Goal: Check status: Check status

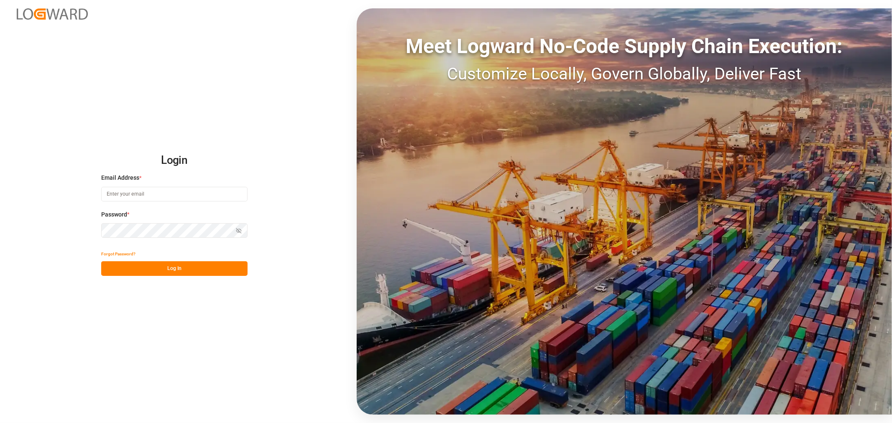
type input "[EMAIL_ADDRESS][DOMAIN_NAME]"
click at [181, 273] on button "Log In" at bounding box center [174, 268] width 146 height 15
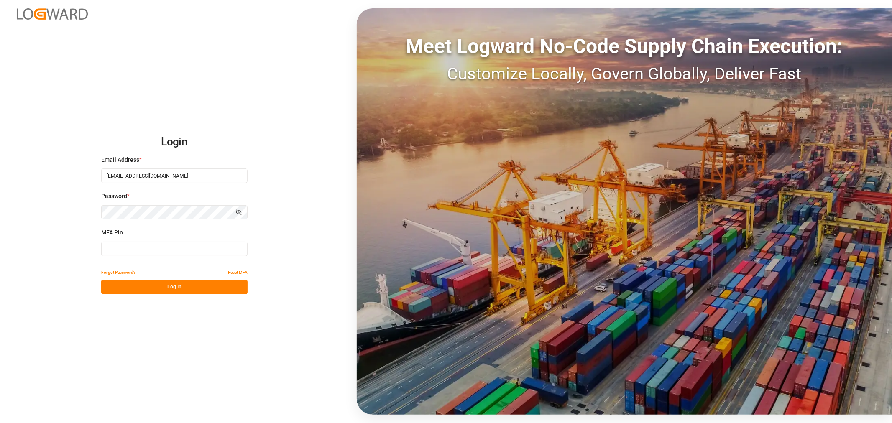
click at [123, 245] on input at bounding box center [174, 249] width 146 height 15
type input "712275"
click at [189, 290] on button "Log In" at bounding box center [174, 287] width 146 height 15
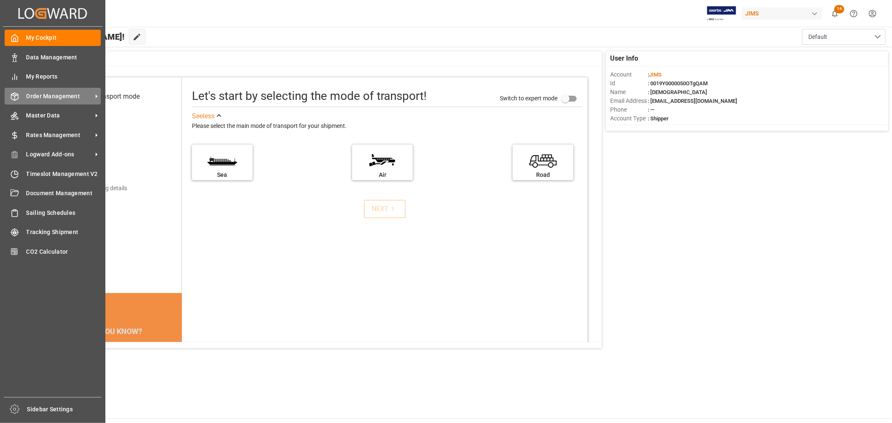
click at [53, 97] on span "Order Management" at bounding box center [59, 96] width 66 height 9
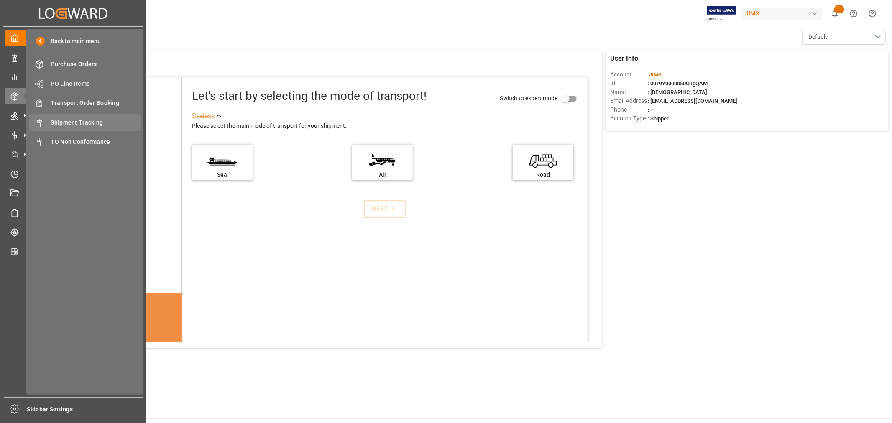
click at [87, 120] on span "Shipment Tracking" at bounding box center [96, 122] width 90 height 9
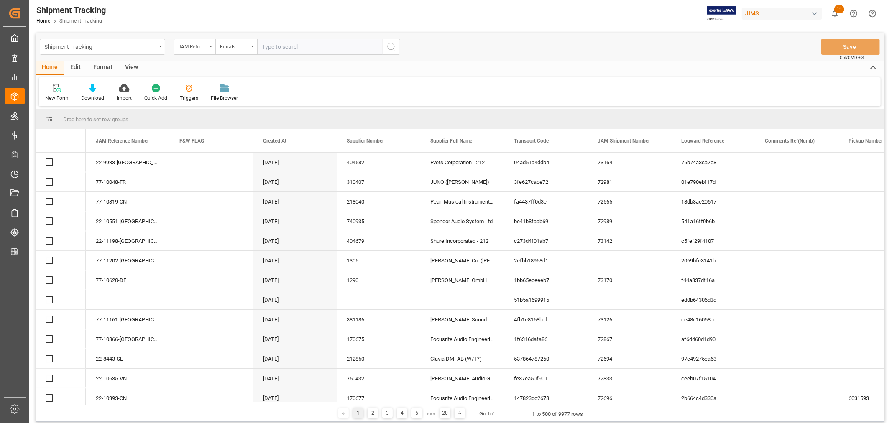
click at [302, 47] on input "text" at bounding box center [319, 47] width 125 height 16
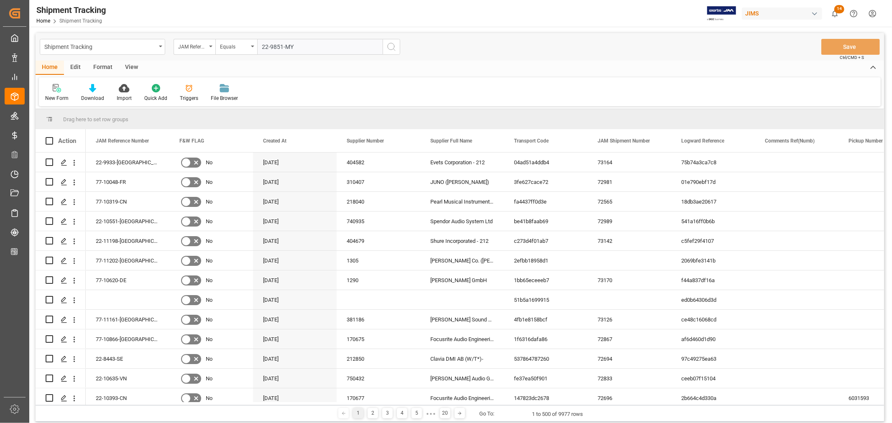
type input "22-9851-MY"
click at [392, 46] on icon "search button" at bounding box center [392, 47] width 10 height 10
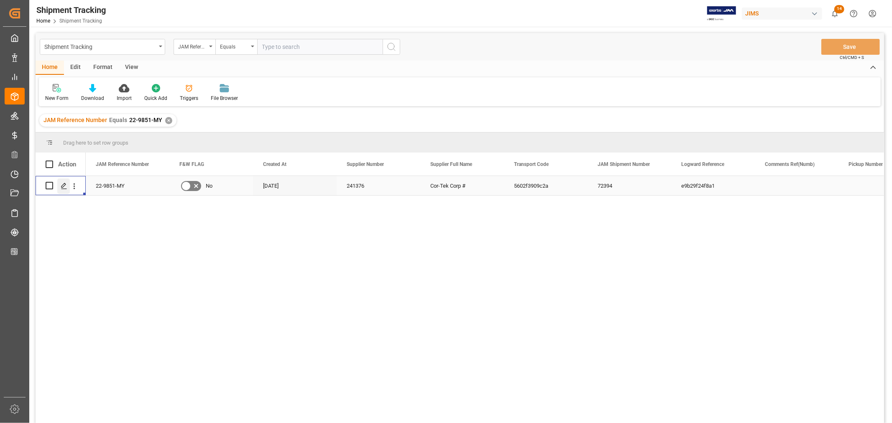
click at [65, 183] on icon "Press SPACE to select this row." at bounding box center [64, 186] width 7 height 7
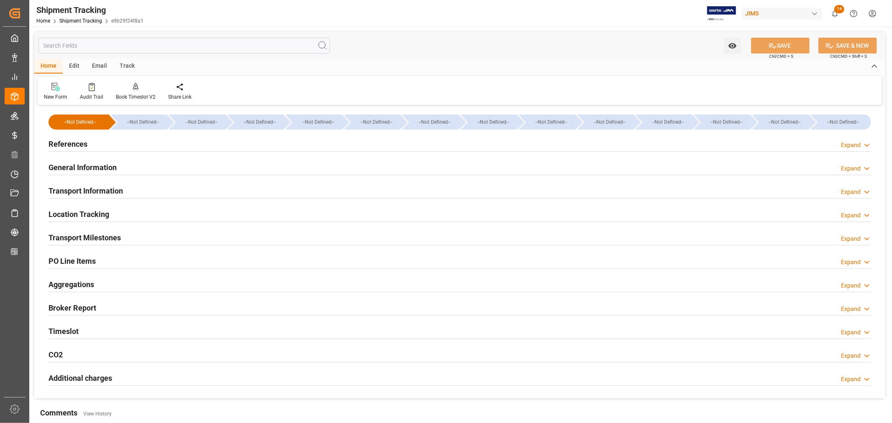
click at [86, 236] on h2 "Transport Milestones" at bounding box center [85, 237] width 72 height 11
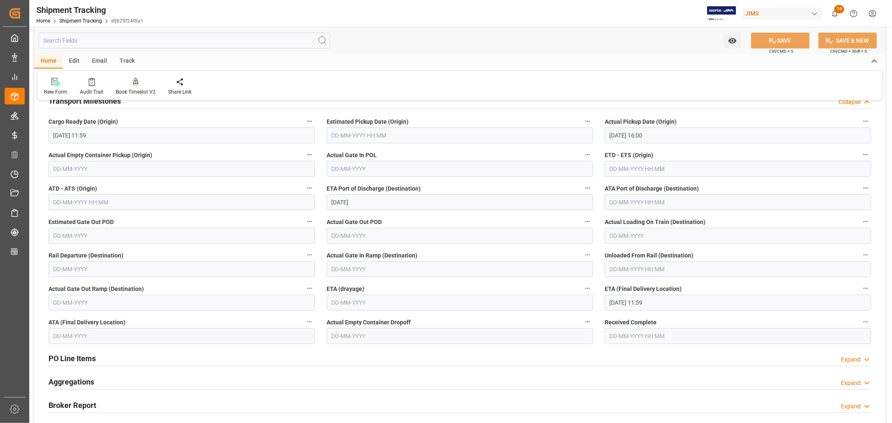
scroll to position [139, 0]
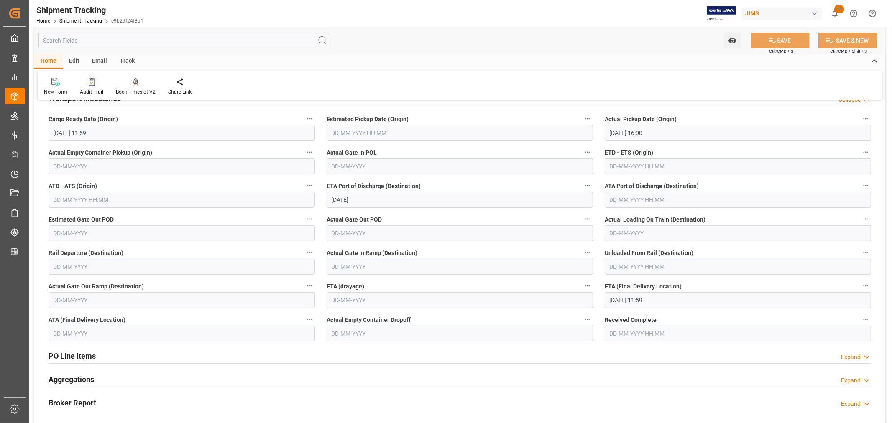
click at [88, 89] on div "Audit Trail" at bounding box center [91, 92] width 23 height 8
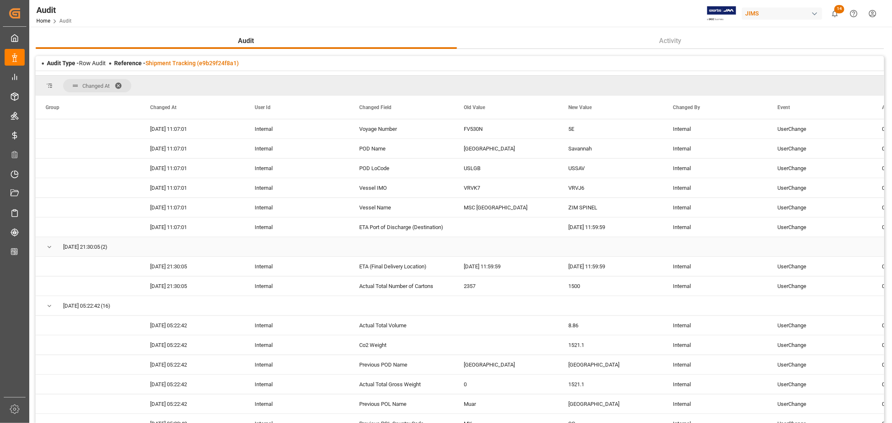
scroll to position [1678, 0]
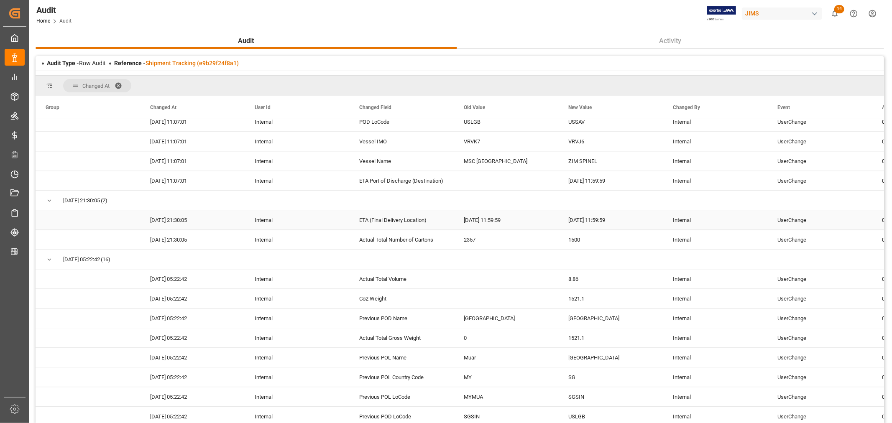
click at [371, 220] on div "ETA (Final Delivery Location)" at bounding box center [401, 219] width 105 height 19
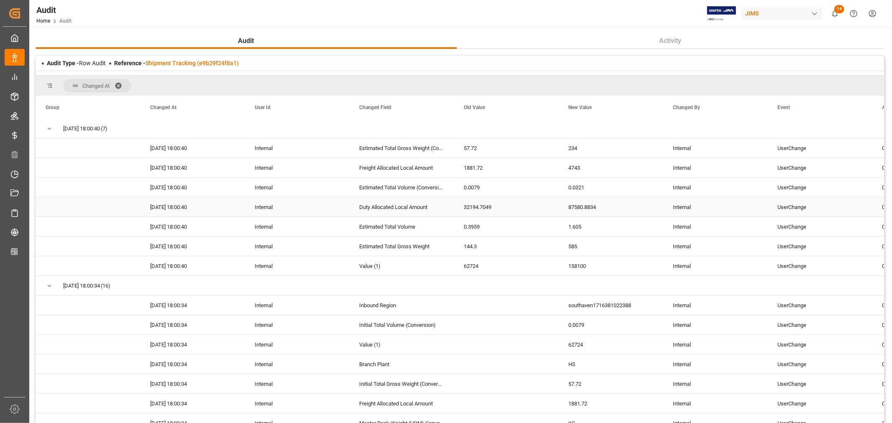
scroll to position [0, 0]
click at [441, 107] on span at bounding box center [440, 108] width 8 height 8
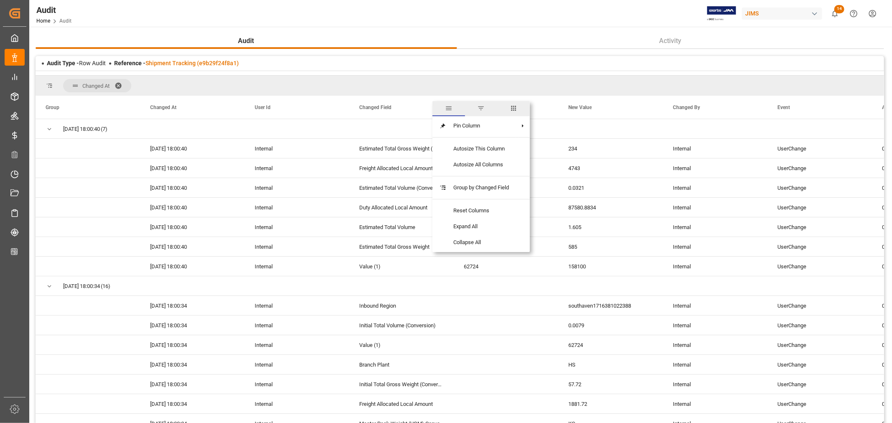
click at [483, 106] on span "filter" at bounding box center [482, 109] width 8 height 8
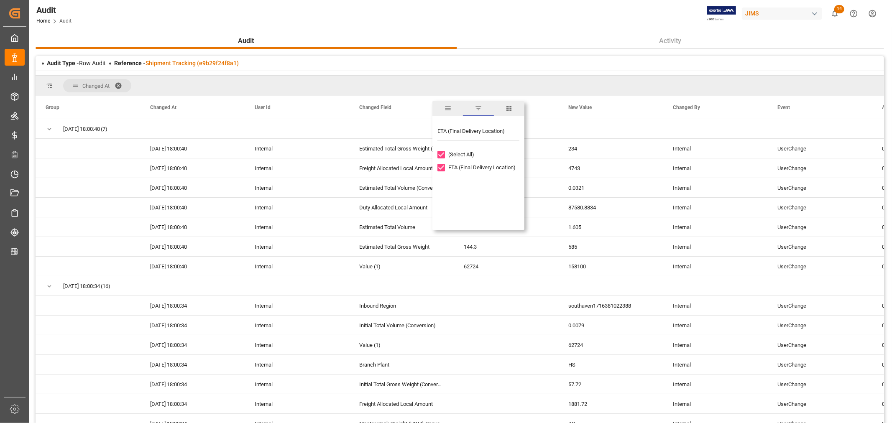
type input "ETA (Final Delivery Location)"
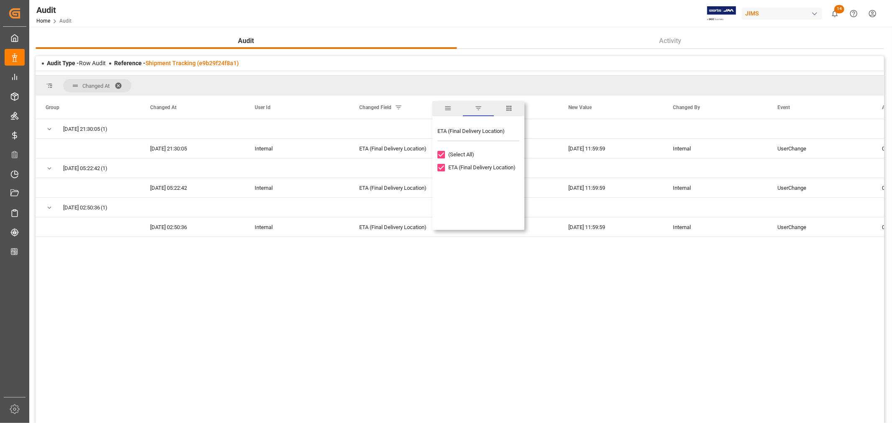
click at [479, 328] on div "[DATE] 21:30:05 (1) [DATE] 21:30:05 Internal ETA (Final Delivery Location) [DAT…" at bounding box center [460, 276] width 849 height 315
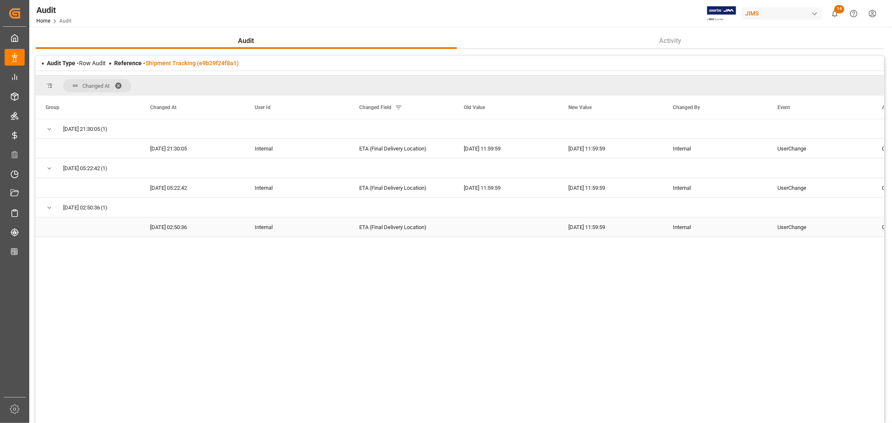
click at [801, 227] on div "UserChange" at bounding box center [820, 227] width 105 height 19
click at [602, 349] on div "[DATE] 21:30:05 (1) Internal ETA (Final Delivery Location) [DATE] 11:59:59 [DAT…" at bounding box center [460, 276] width 849 height 315
click at [460, 316] on div "[DATE] 21:30:05 (1) Internal ETA (Final Delivery Location) [DATE] 11:59:59 [DAT…" at bounding box center [460, 276] width 849 height 315
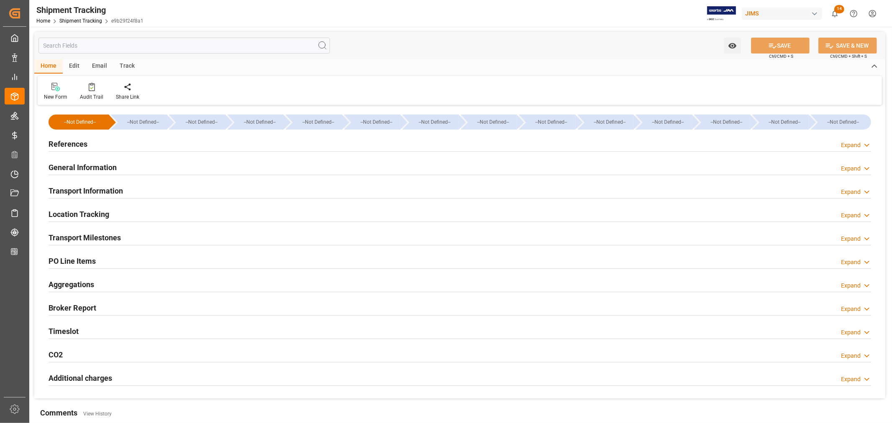
type input "ZIM"
type input "ZIM Integrated Shipping Services Ltd."
type input "VRVJ6"
type input "158100"
click at [80, 165] on h2 "General Information" at bounding box center [83, 167] width 68 height 11
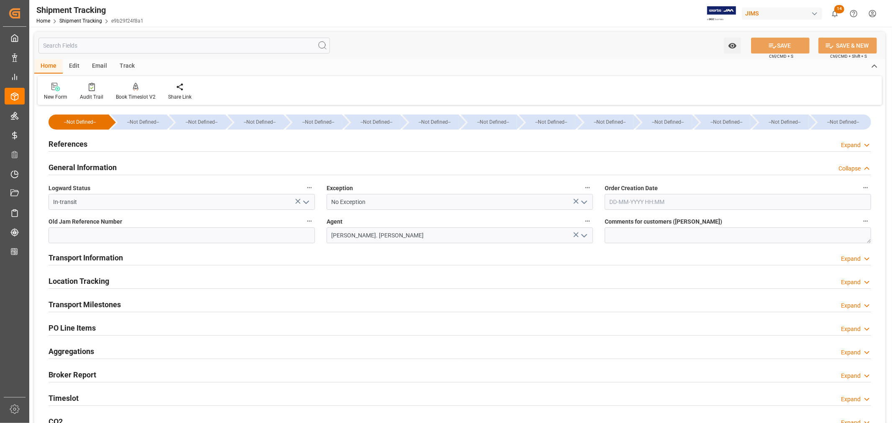
click at [80, 165] on h2 "General Information" at bounding box center [83, 167] width 68 height 11
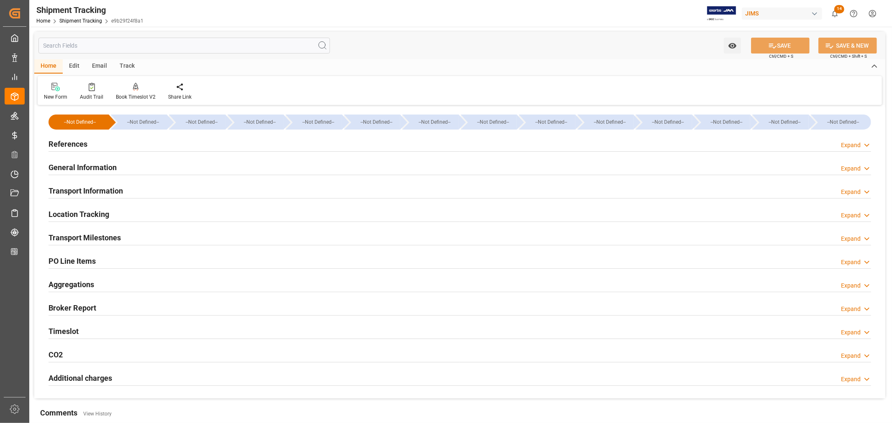
click at [82, 192] on h2 "Transport Information" at bounding box center [86, 190] width 74 height 11
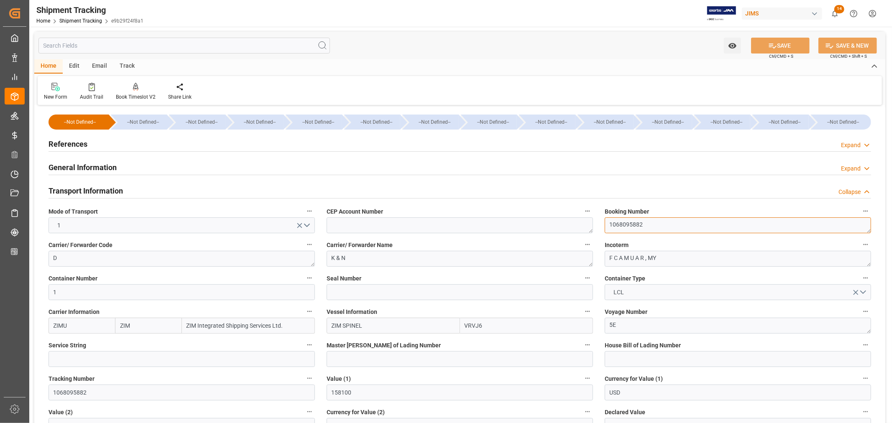
click at [616, 220] on textarea "1068095882" at bounding box center [738, 226] width 266 height 16
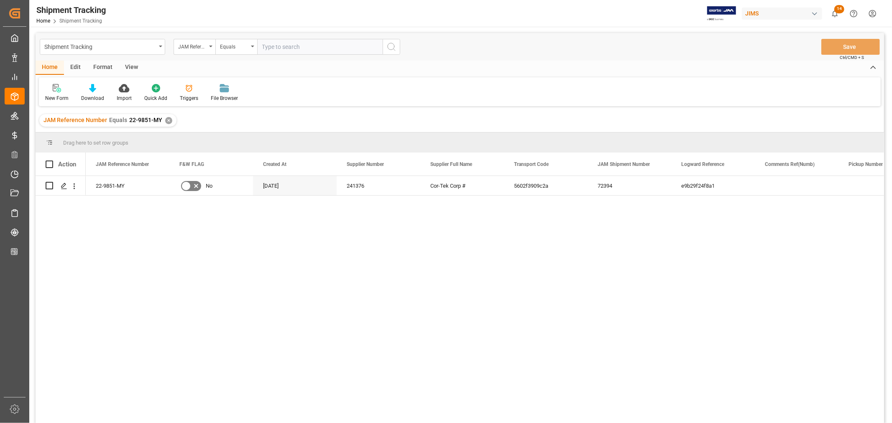
click at [169, 123] on div "✕" at bounding box center [168, 120] width 7 height 7
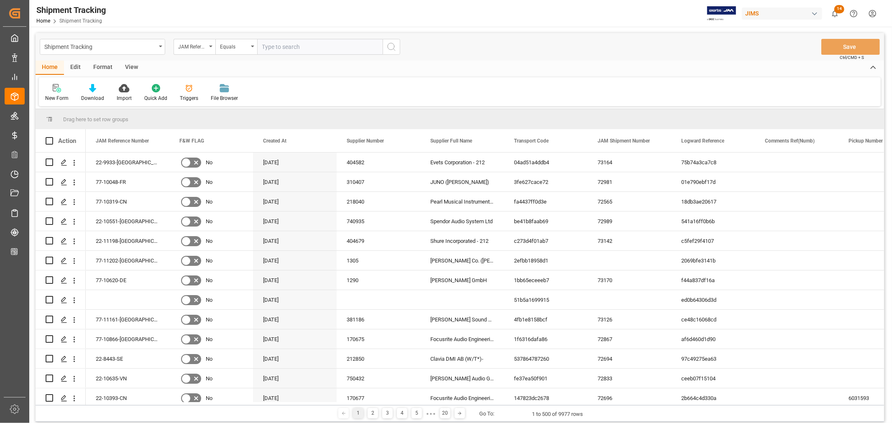
click at [296, 51] on input "text" at bounding box center [319, 47] width 125 height 16
paste input "22-10141-KR"
type input "22-10141-KR"
click at [394, 46] on icon "search button" at bounding box center [392, 47] width 10 height 10
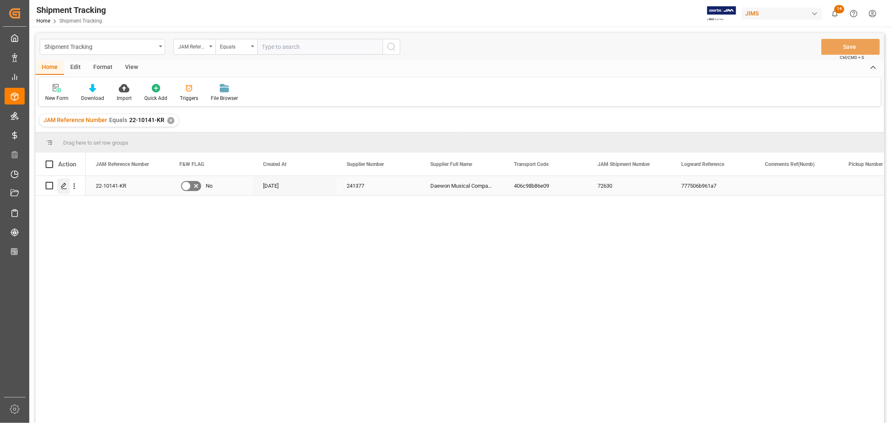
click at [68, 186] on div "Press SPACE to select this row." at bounding box center [63, 186] width 13 height 15
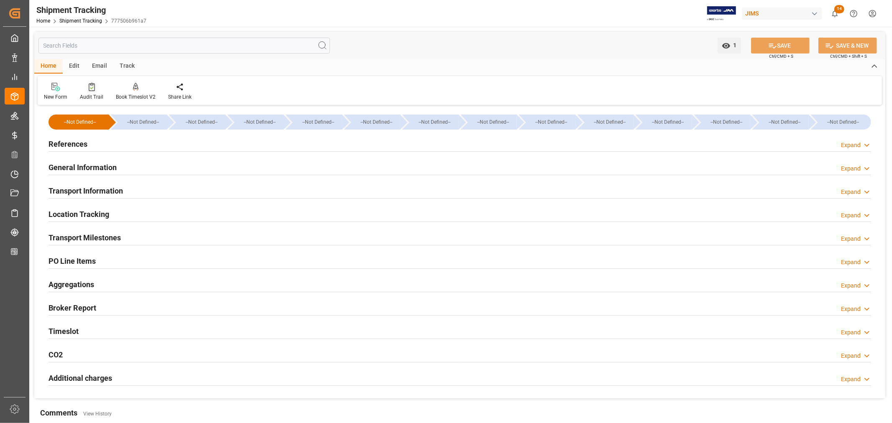
click at [88, 94] on div "Audit Trail" at bounding box center [91, 97] width 23 height 8
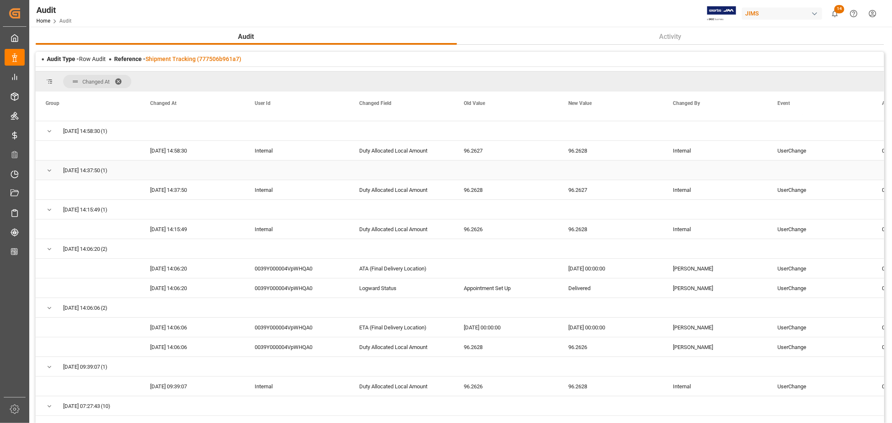
scroll to position [93, 0]
click at [375, 327] on div "ETA (Final Delivery Location)" at bounding box center [401, 326] width 105 height 19
click at [441, 102] on span at bounding box center [440, 104] width 8 height 8
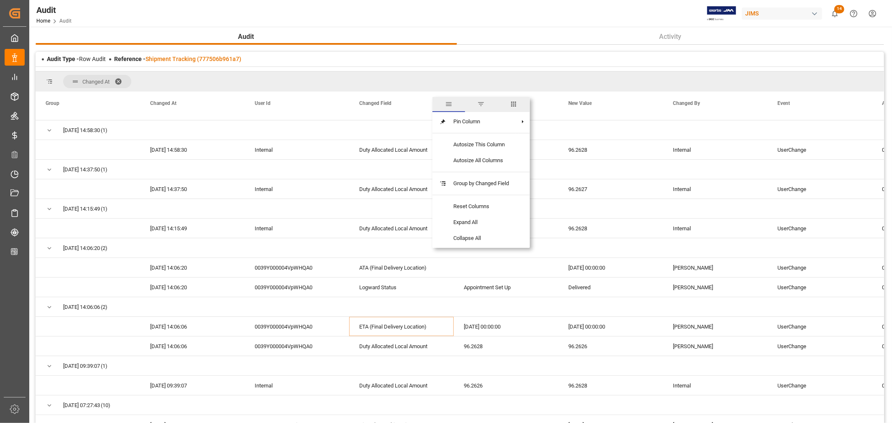
click at [481, 104] on span "filter" at bounding box center [482, 104] width 8 height 8
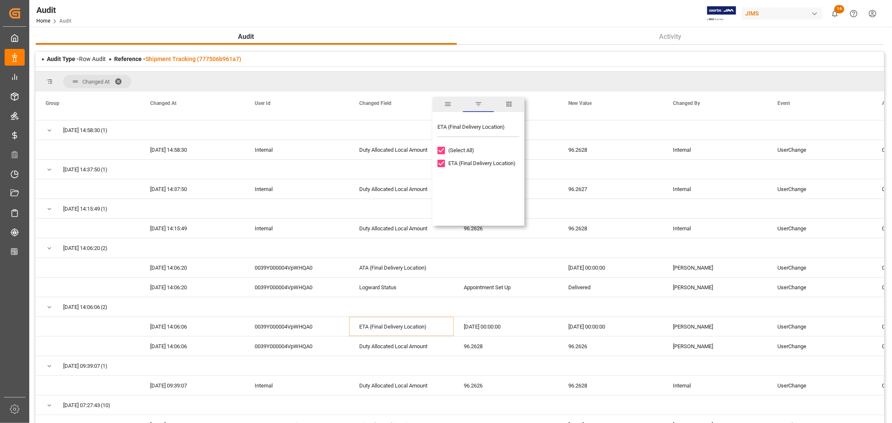
type input "ETA (Final Delivery Location)"
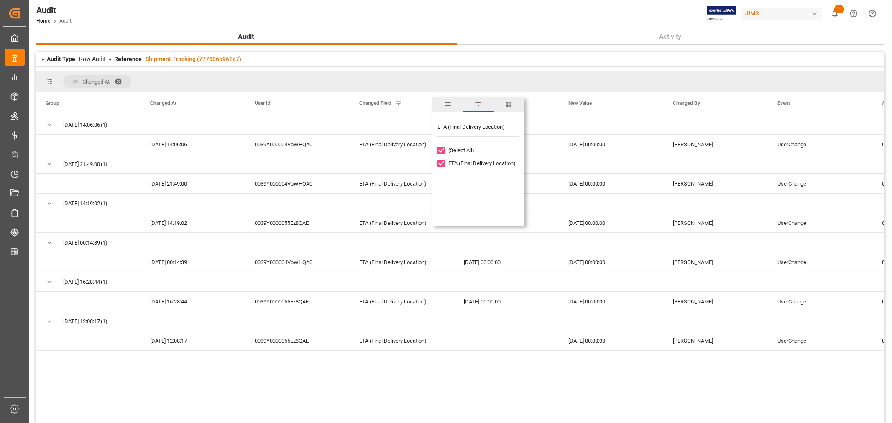
click at [697, 390] on div "[DATE] 14:06:06 (1) [DATE] 14:06:06 0039Y000004VpWHQA0 ETA (Final Delivery Loca…" at bounding box center [460, 272] width 849 height 315
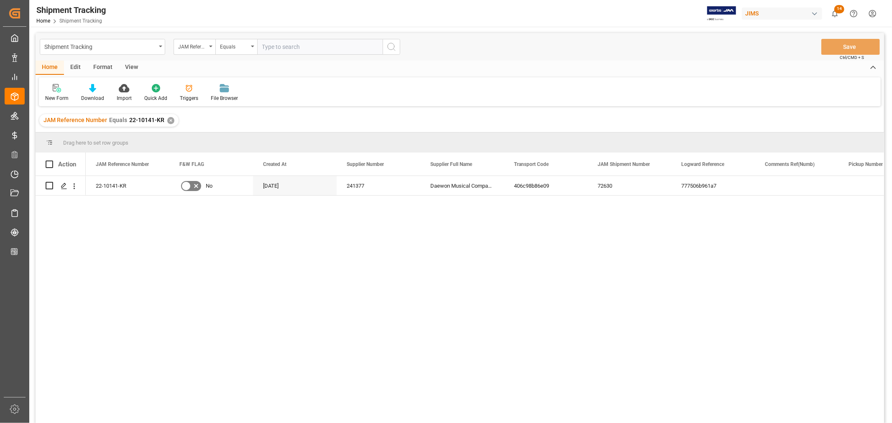
click at [169, 122] on div "✕" at bounding box center [170, 120] width 7 height 7
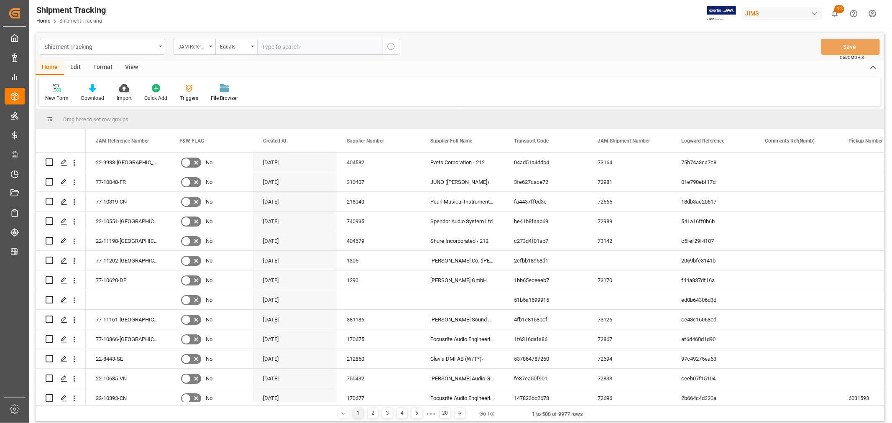
click at [294, 47] on input "text" at bounding box center [319, 47] width 125 height 16
paste input "22-10325-CN"
type input "22-10325-CN"
click at [388, 46] on circle "search button" at bounding box center [391, 46] width 7 height 7
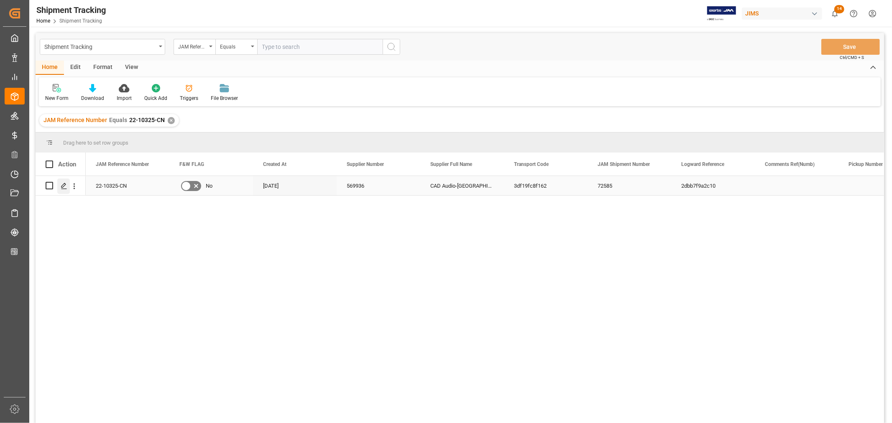
click at [67, 185] on div "Press SPACE to select this row." at bounding box center [63, 186] width 13 height 15
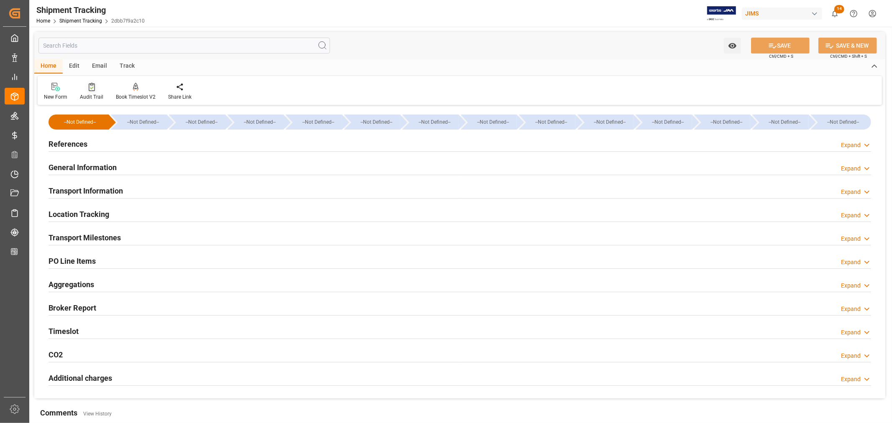
click at [95, 97] on div "Audit Trail" at bounding box center [91, 97] width 23 height 8
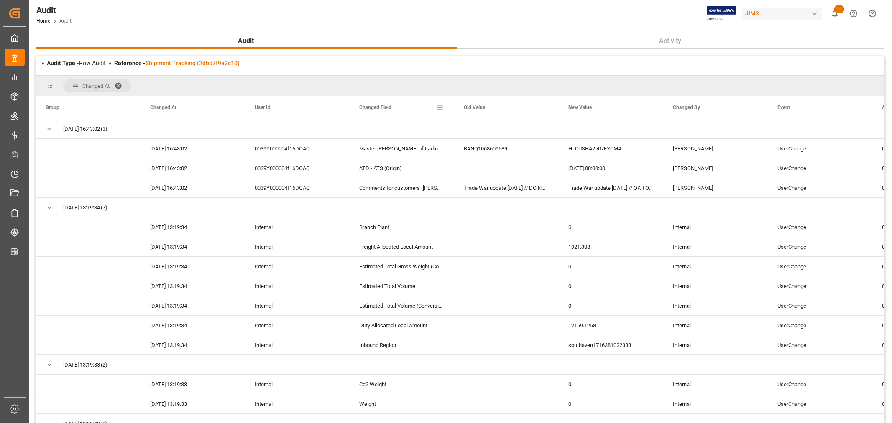
click at [438, 107] on span at bounding box center [440, 108] width 8 height 8
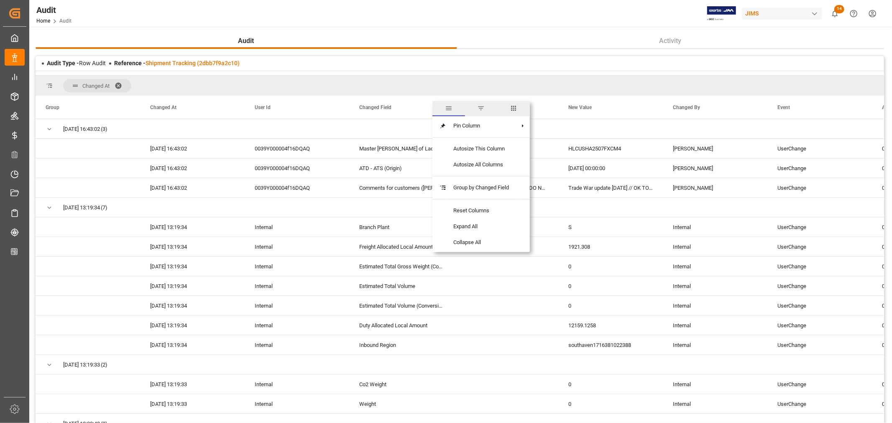
click at [480, 109] on span "filter" at bounding box center [482, 109] width 8 height 8
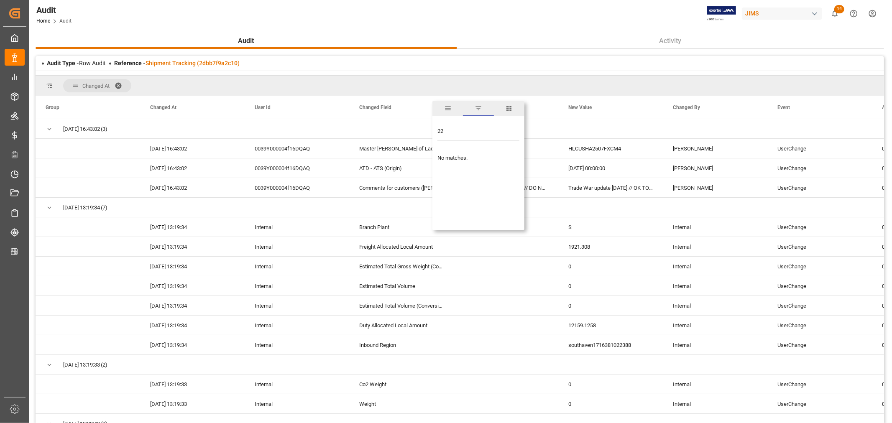
type input "2"
click at [460, 133] on input "Search filter values" at bounding box center [479, 133] width 82 height 17
type input "eta (fi"
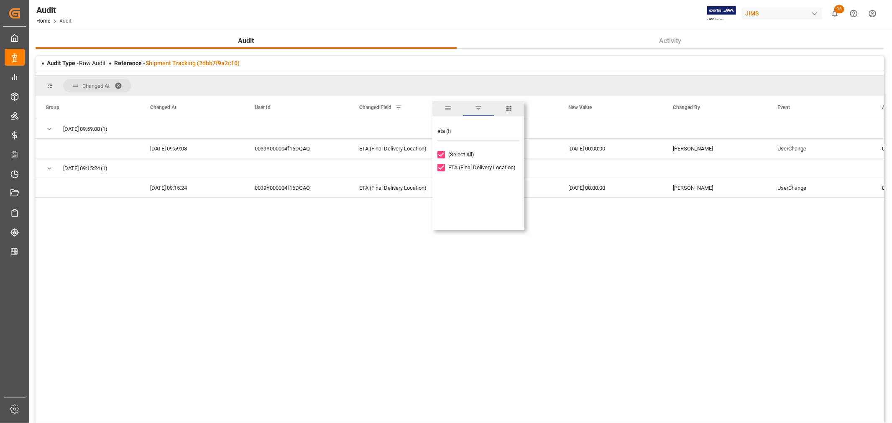
click at [716, 289] on div "[DATE] 09:59:08 (1) [DATE] 09:59:08 0039Y000004f16DQAQ ETA (Final Delivery Loca…" at bounding box center [460, 276] width 849 height 315
